Goal: Task Accomplishment & Management: Manage account settings

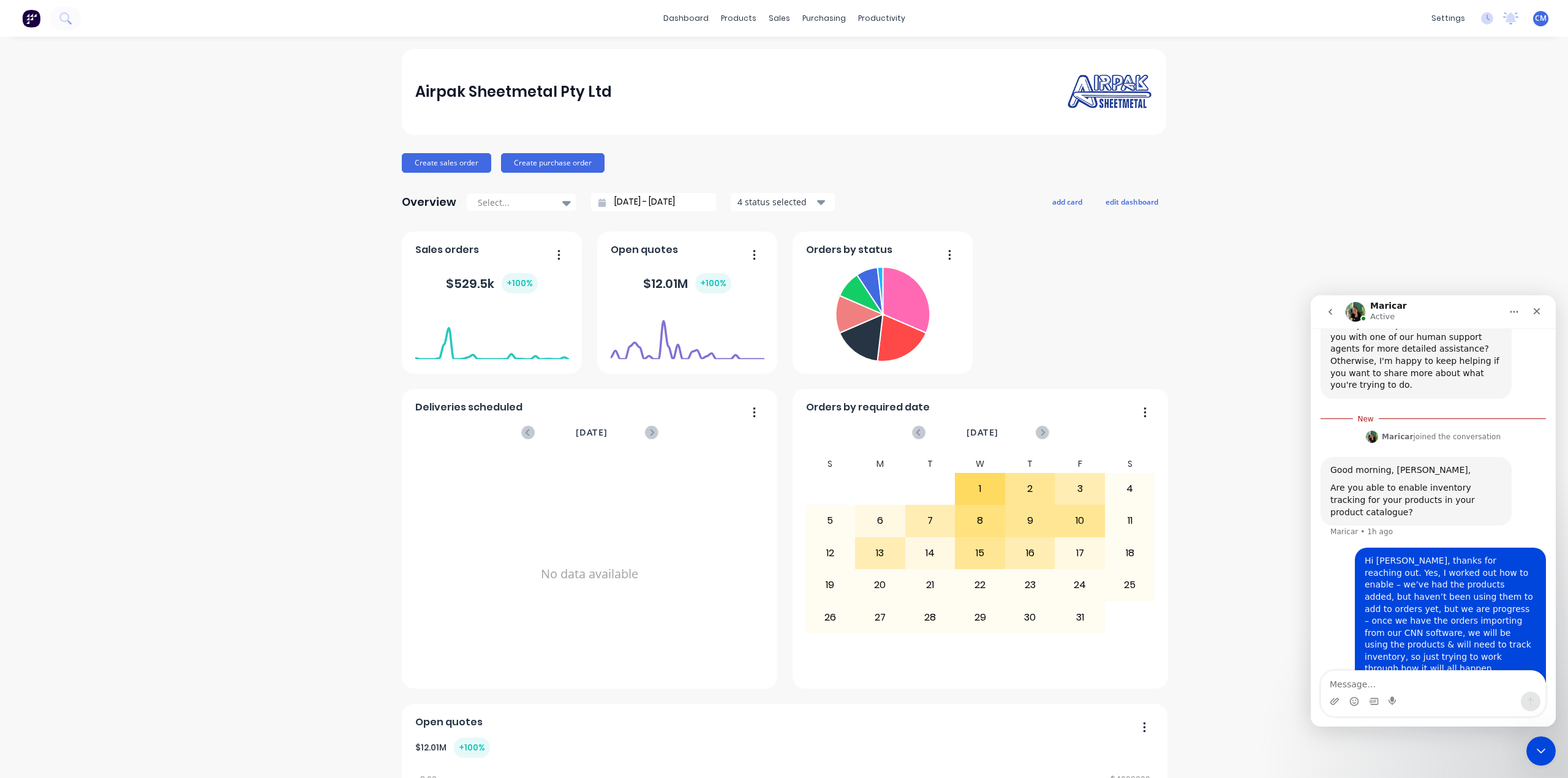
scroll to position [619, 0]
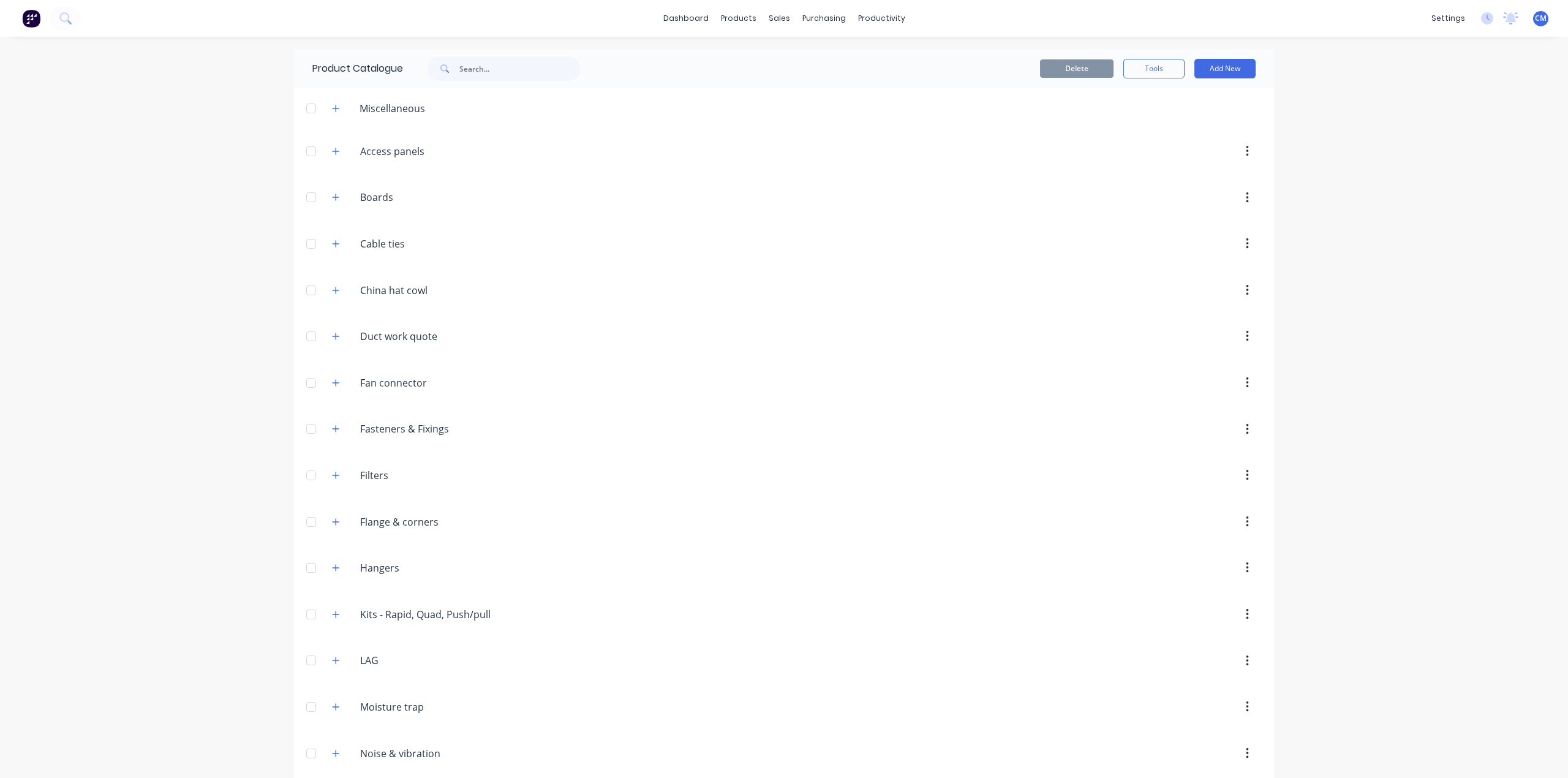
drag, startPoint x: 329, startPoint y: 150, endPoint x: 338, endPoint y: 160, distance: 13.5
click at [332, 148] on icon "button" at bounding box center [336, 151] width 7 height 9
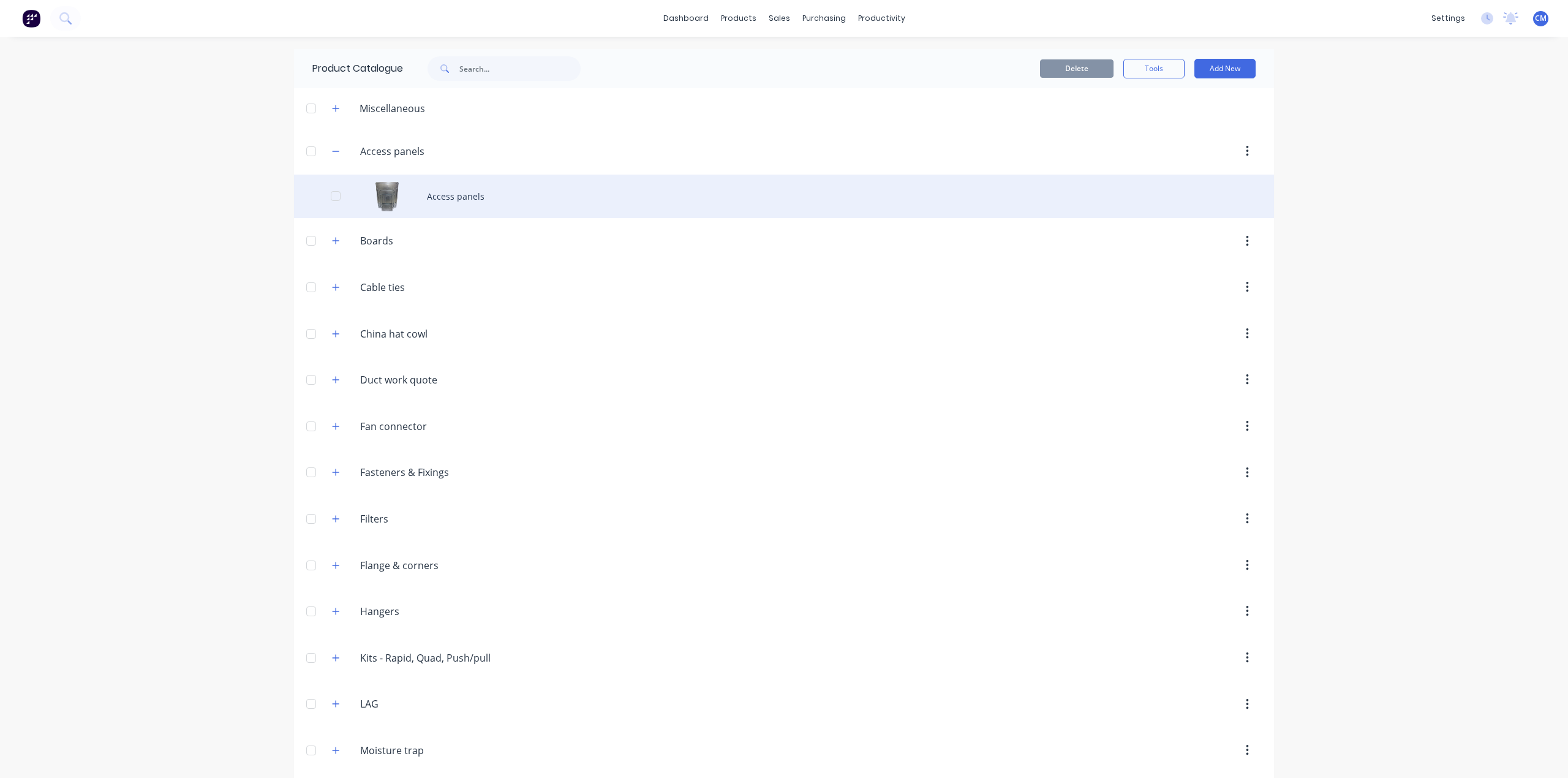
click at [452, 192] on div "Access panels" at bounding box center [784, 196] width 980 height 43
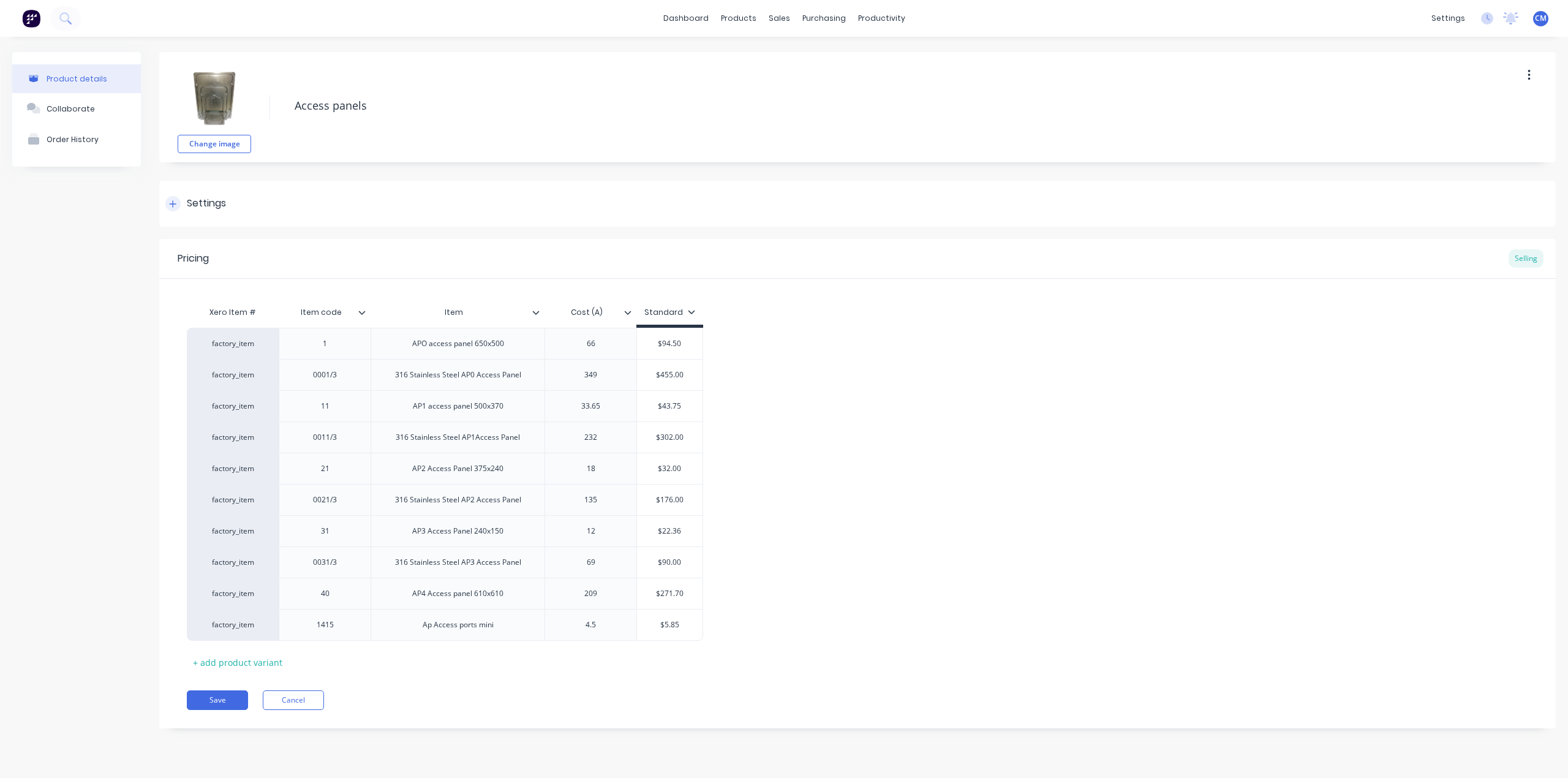
click at [181, 204] on div "Settings" at bounding box center [195, 204] width 60 height 16
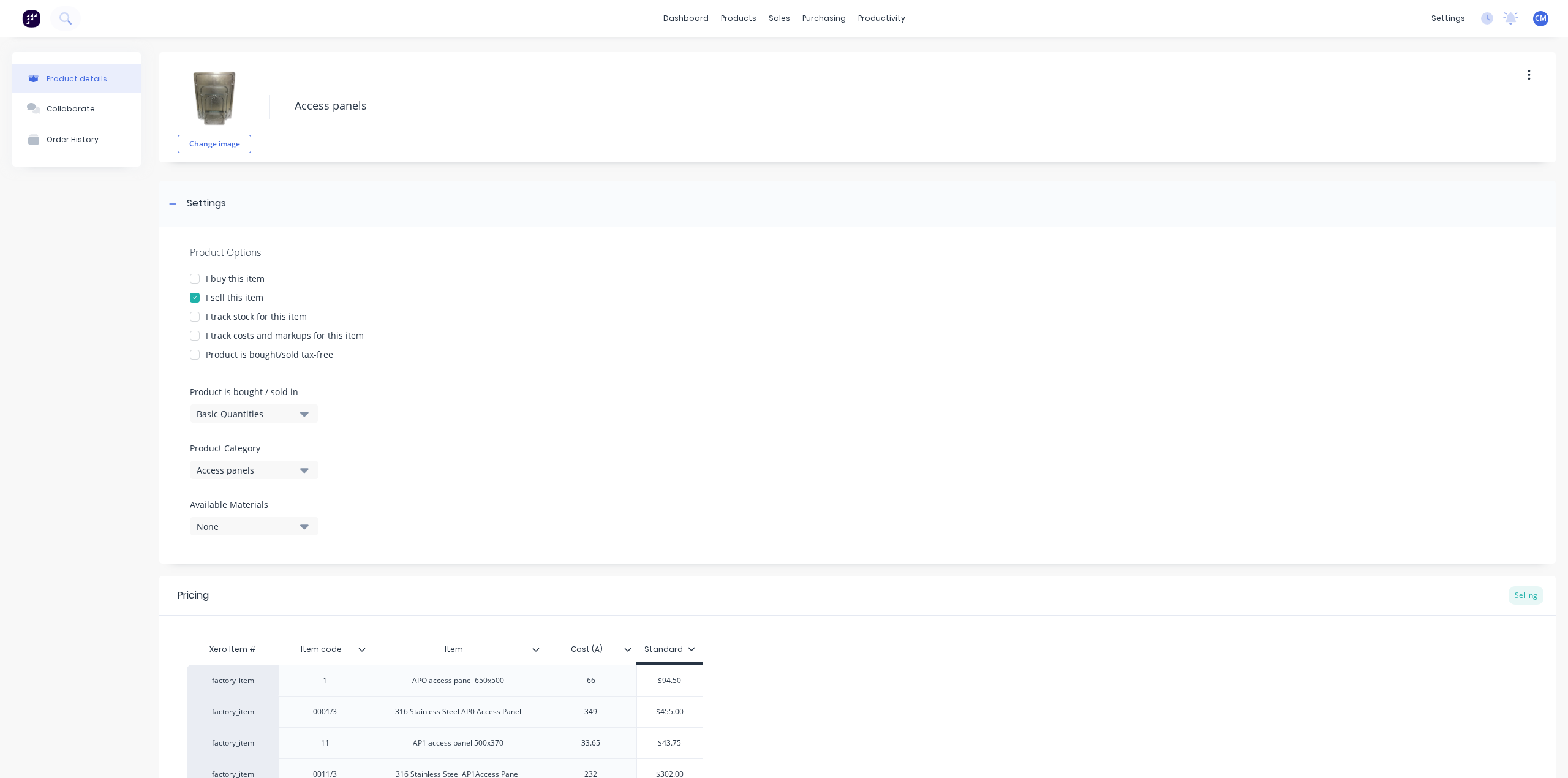
click at [197, 275] on div at bounding box center [194, 278] width 25 height 25
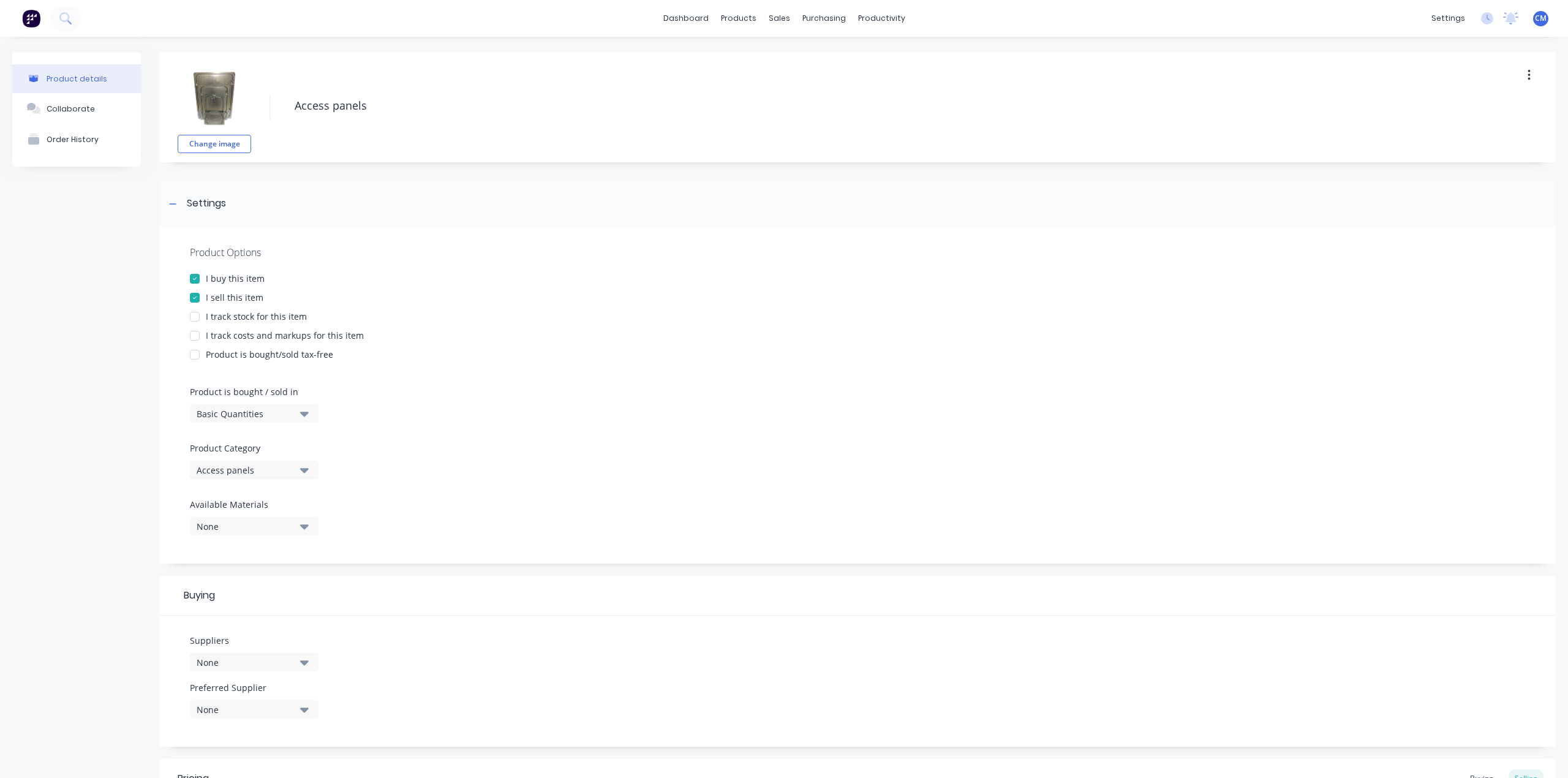
click at [197, 319] on div at bounding box center [194, 317] width 25 height 25
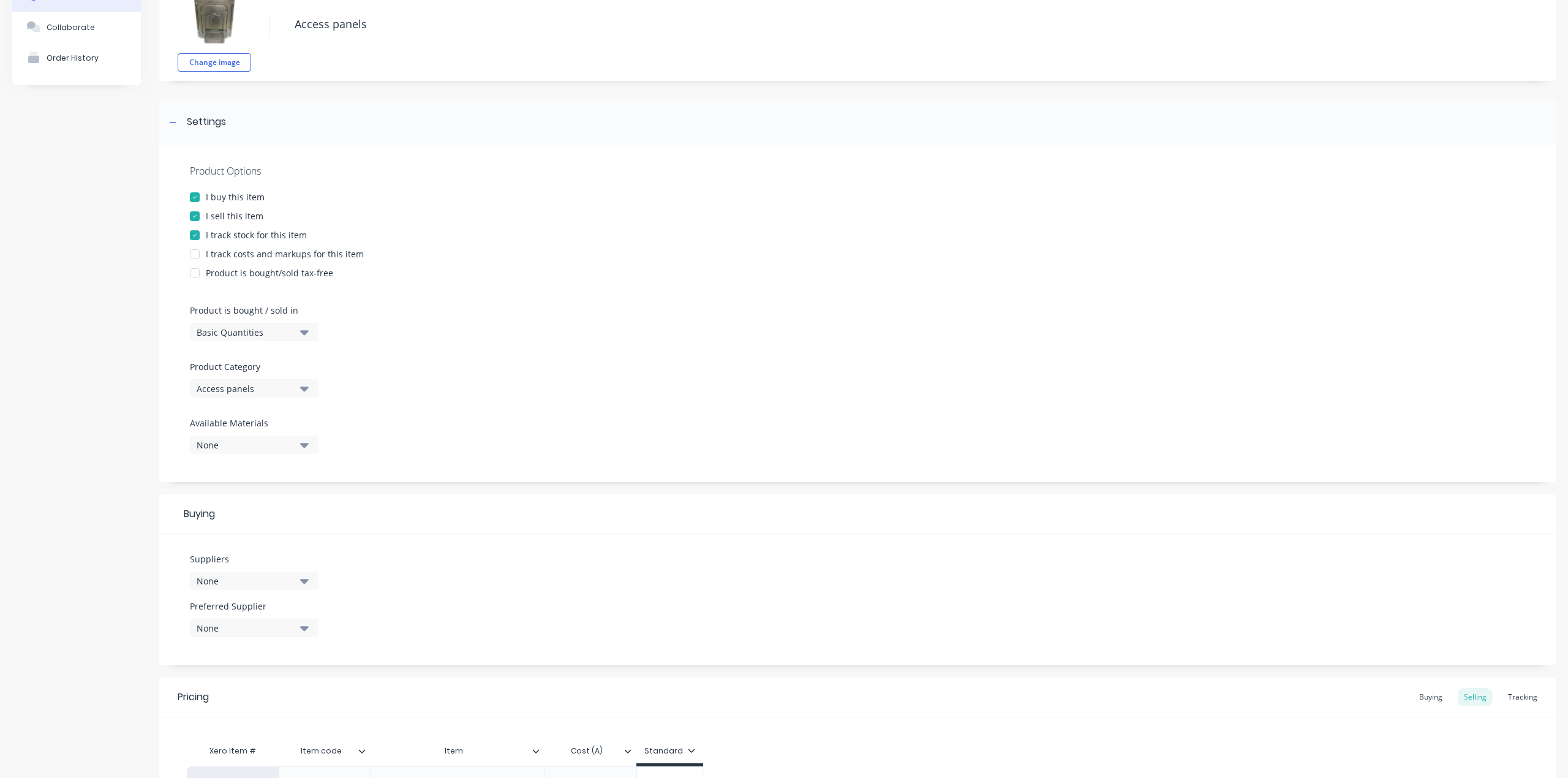
click at [196, 253] on div at bounding box center [194, 254] width 25 height 25
type textarea "x"
click at [306, 439] on icon "button" at bounding box center [305, 444] width 9 height 13
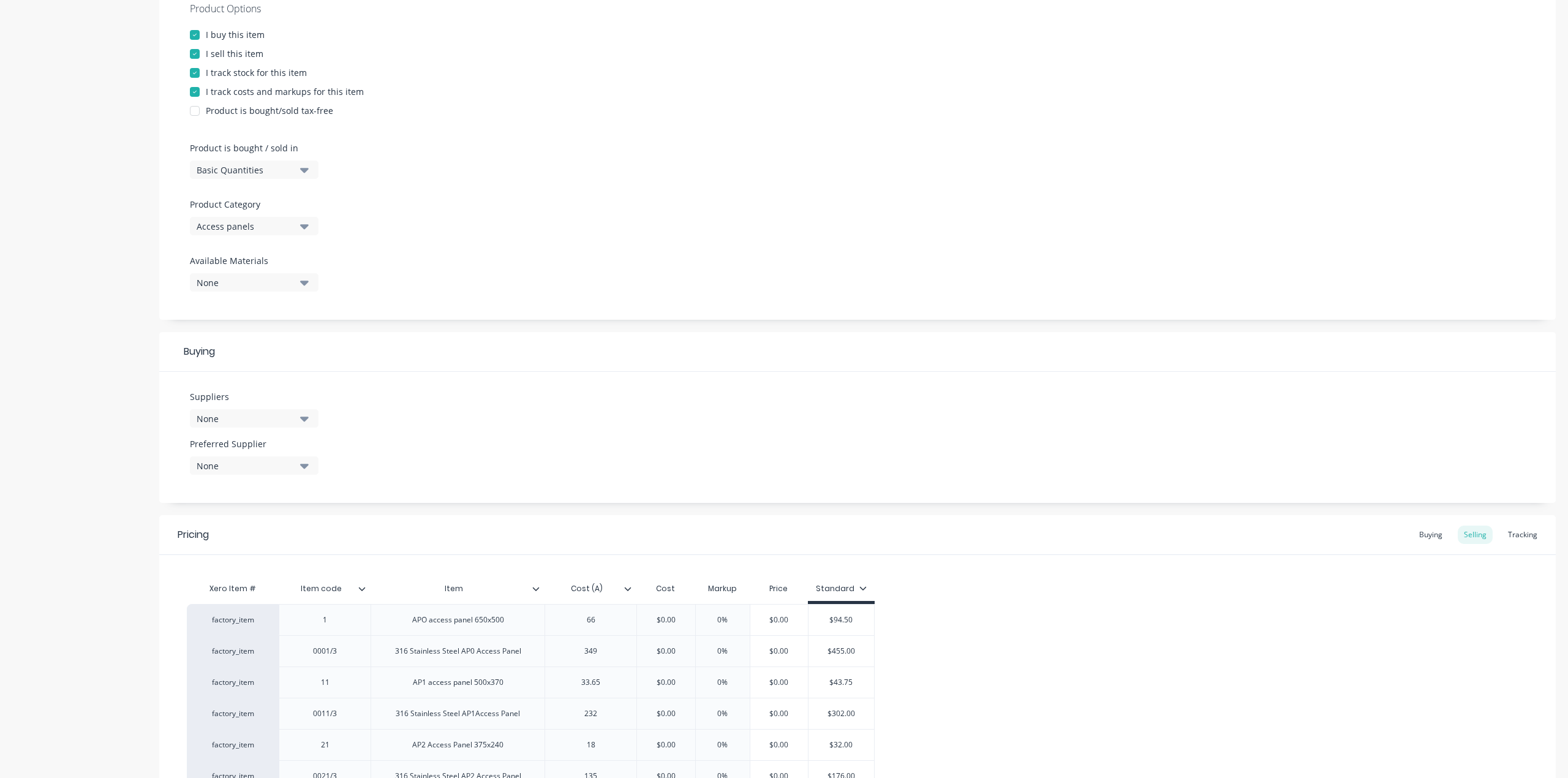
scroll to position [245, 0]
